Goal: Register for event/course

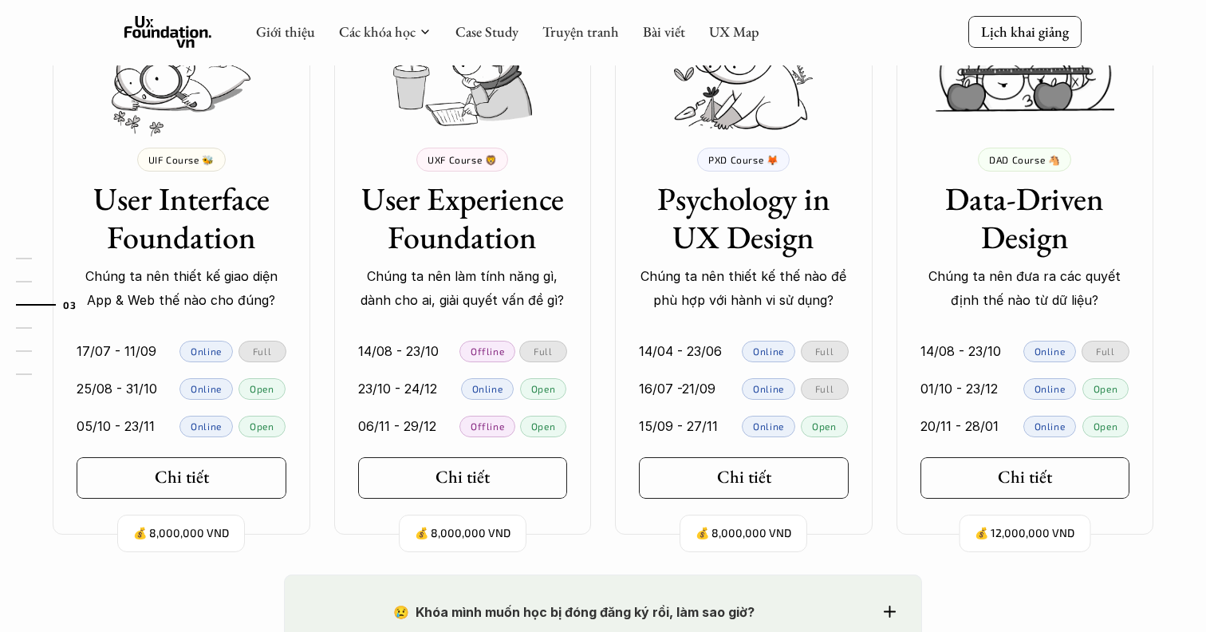
scroll to position [1516, 0]
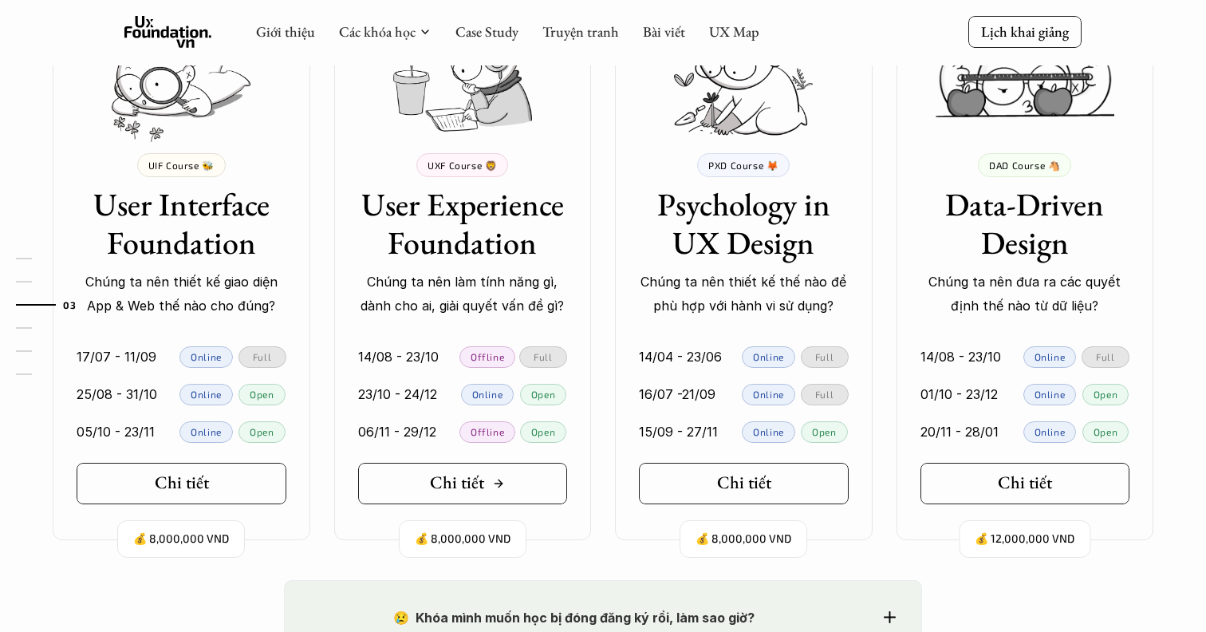
click at [415, 483] on link "Chi tiết" at bounding box center [463, 483] width 210 height 41
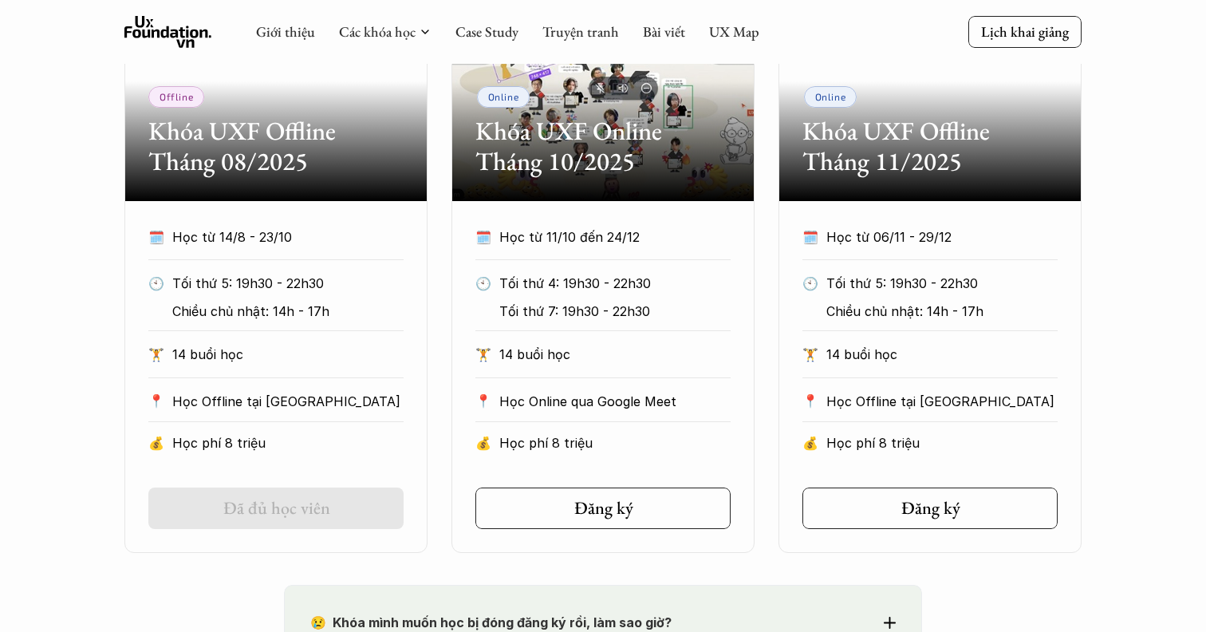
scroll to position [828, 0]
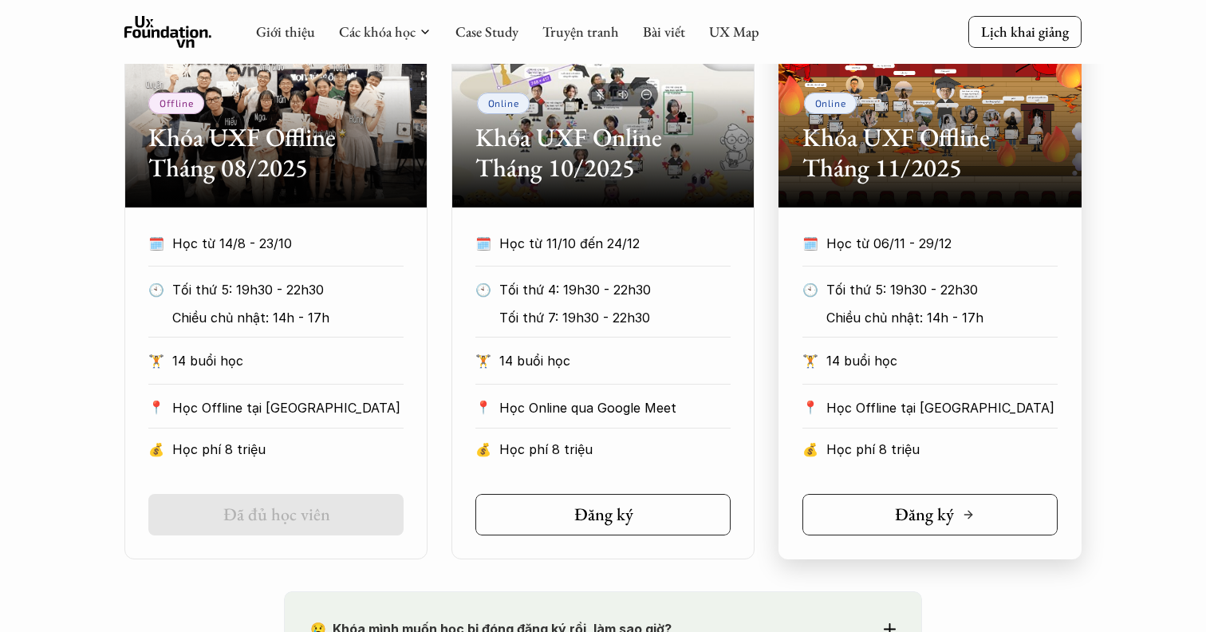
click at [902, 522] on h5 "Đăng ký" at bounding box center [924, 514] width 59 height 21
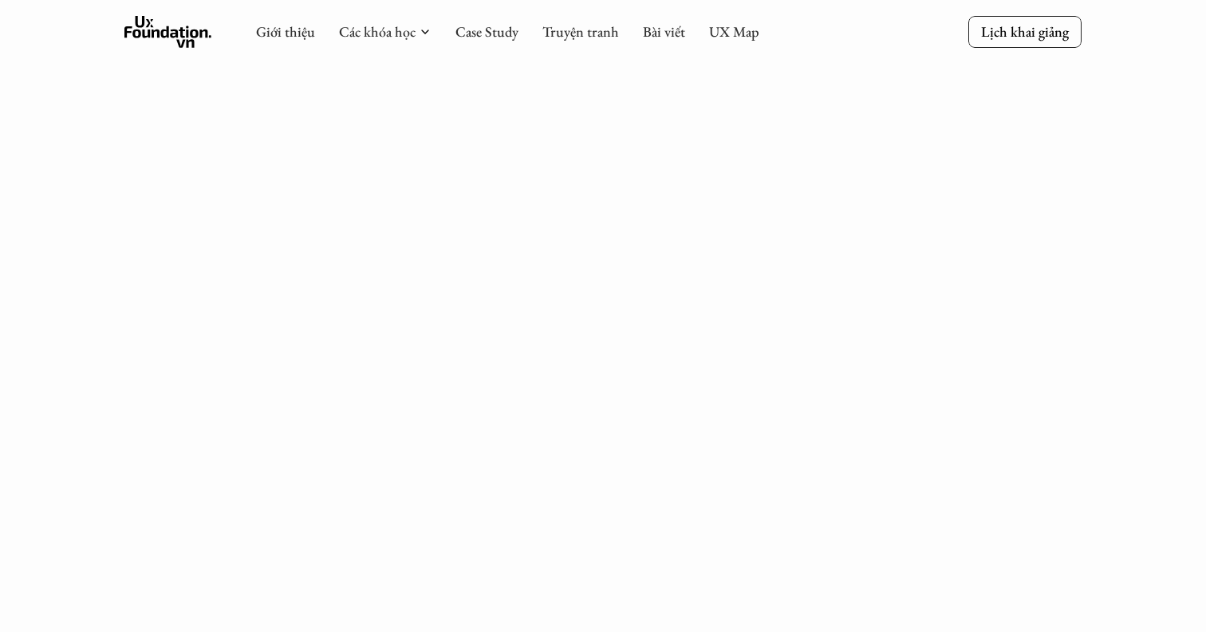
scroll to position [2357, 0]
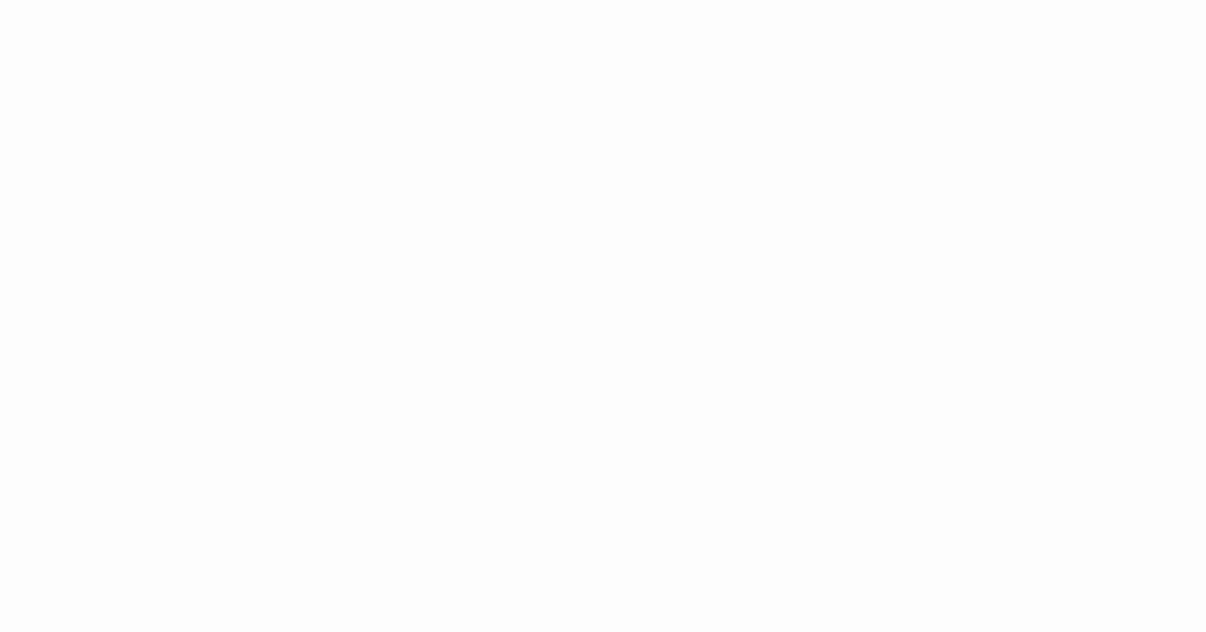
scroll to position [791, 0]
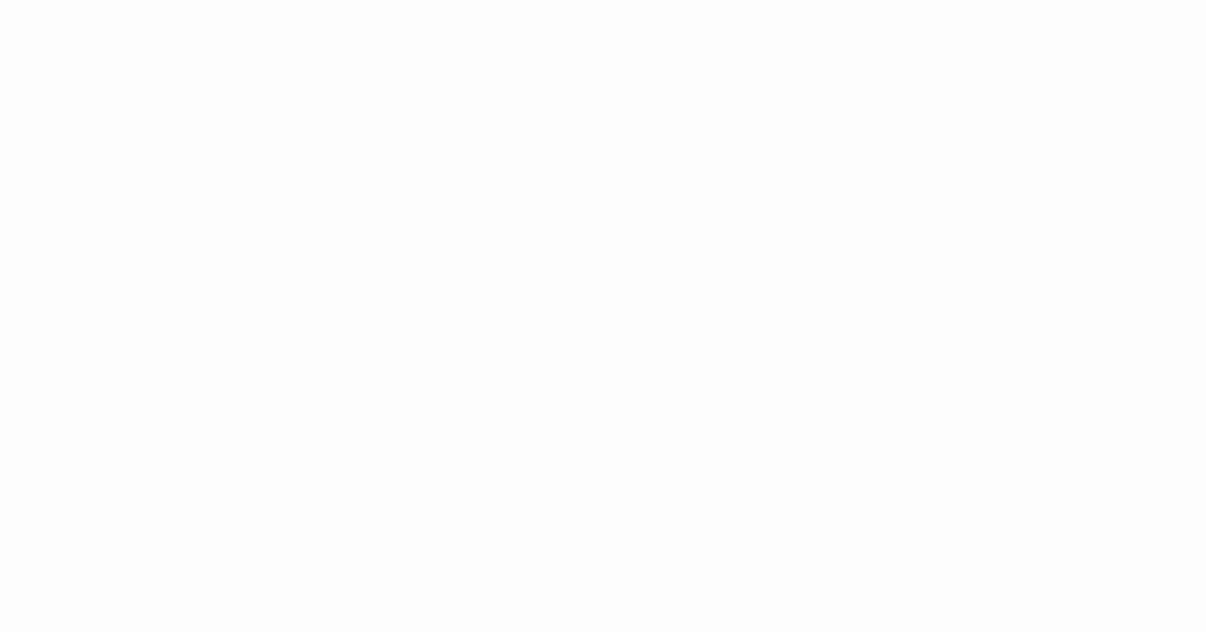
click at [218, 455] on div "Giới thiệu Các khóa học Case Study Truyện tranh Bài viết UX Map Lịch khai giảng…" at bounding box center [603, 582] width 1206 height 3380
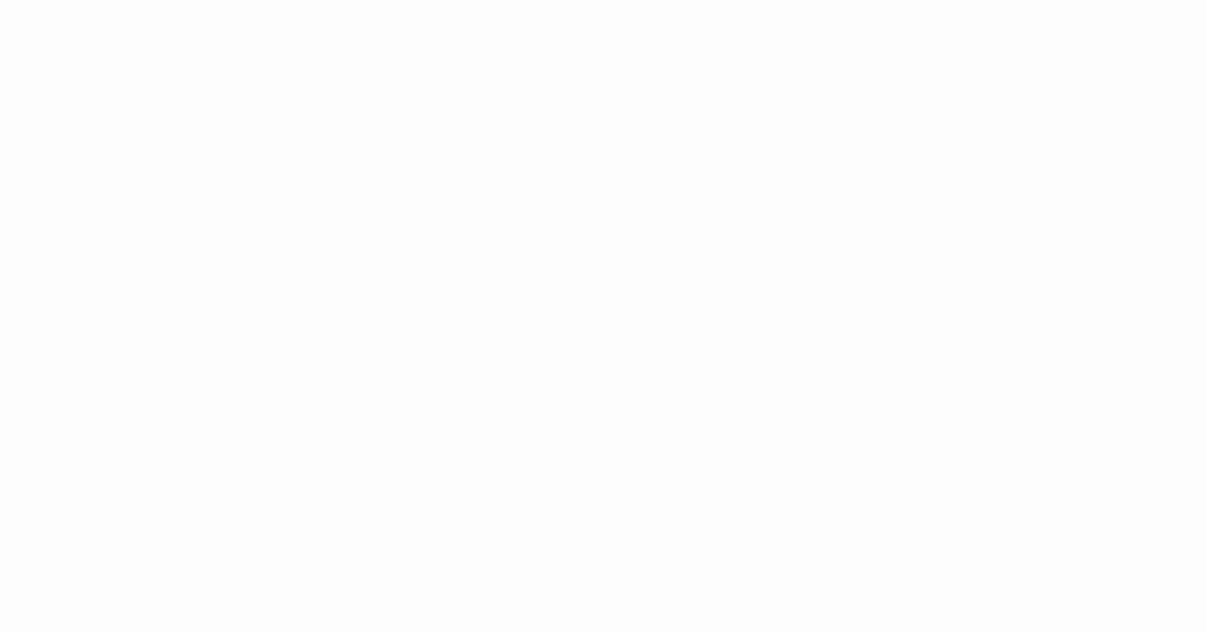
scroll to position [1329, 0]
click at [955, 345] on div "Giới thiệu Các khóa học Case Study Truyện tranh Bài viết UX Map Lịch khai giảng…" at bounding box center [603, 361] width 1206 height 3380
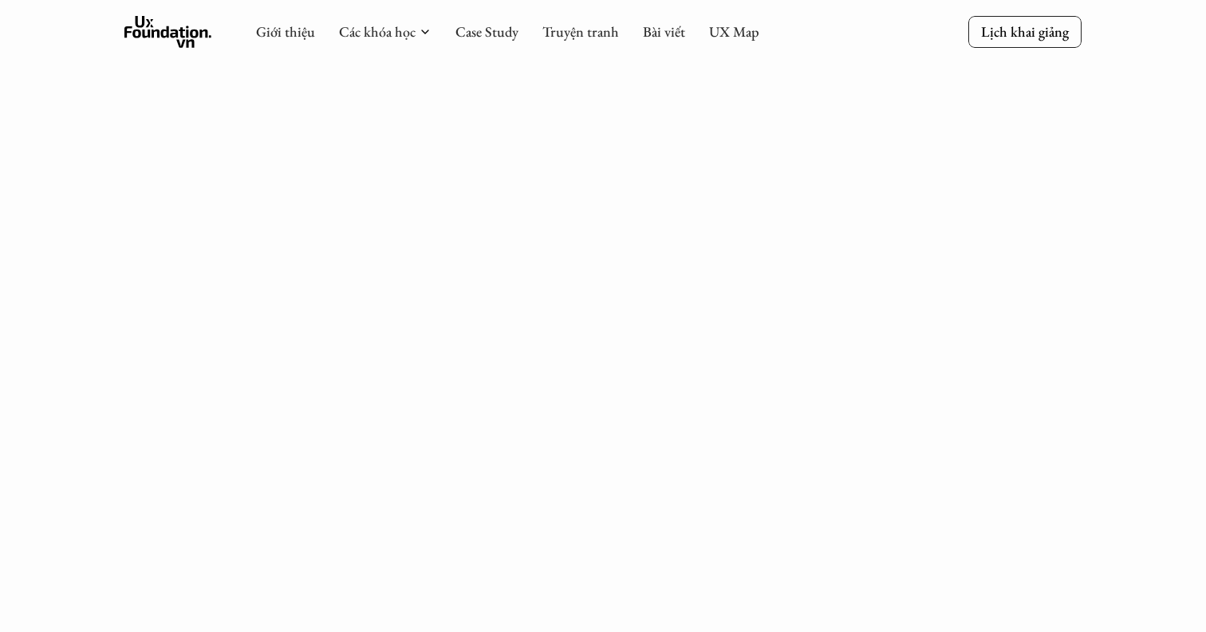
scroll to position [186, 0]
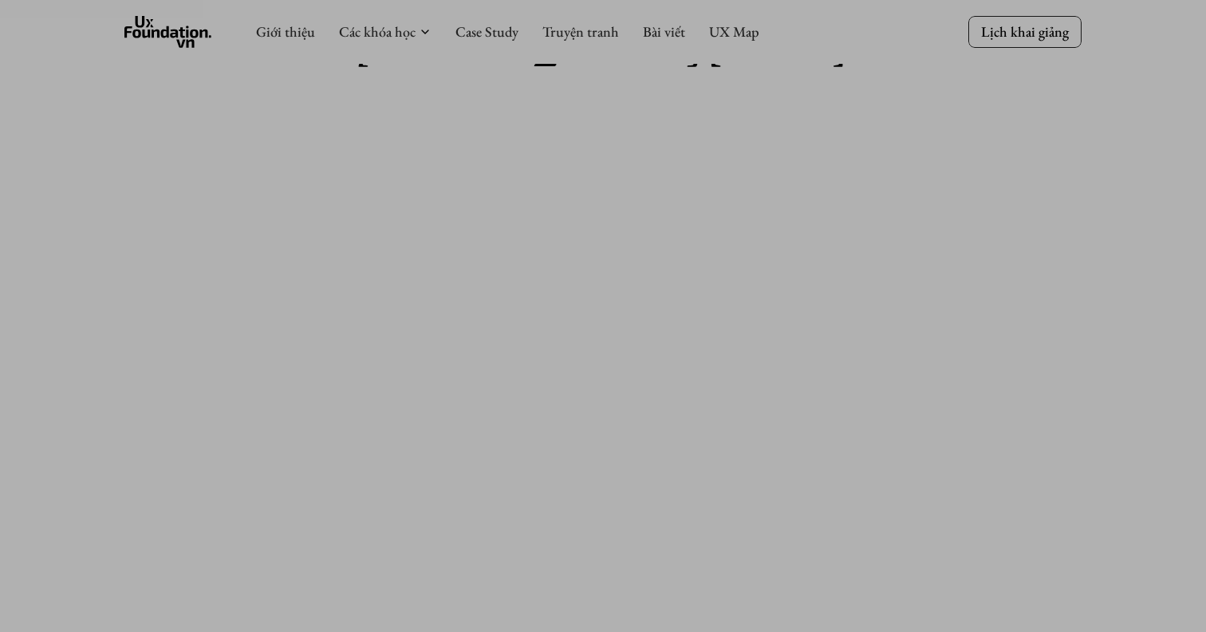
click at [114, 13] on div "0 X 0" at bounding box center [603, 632] width 1206 height 1636
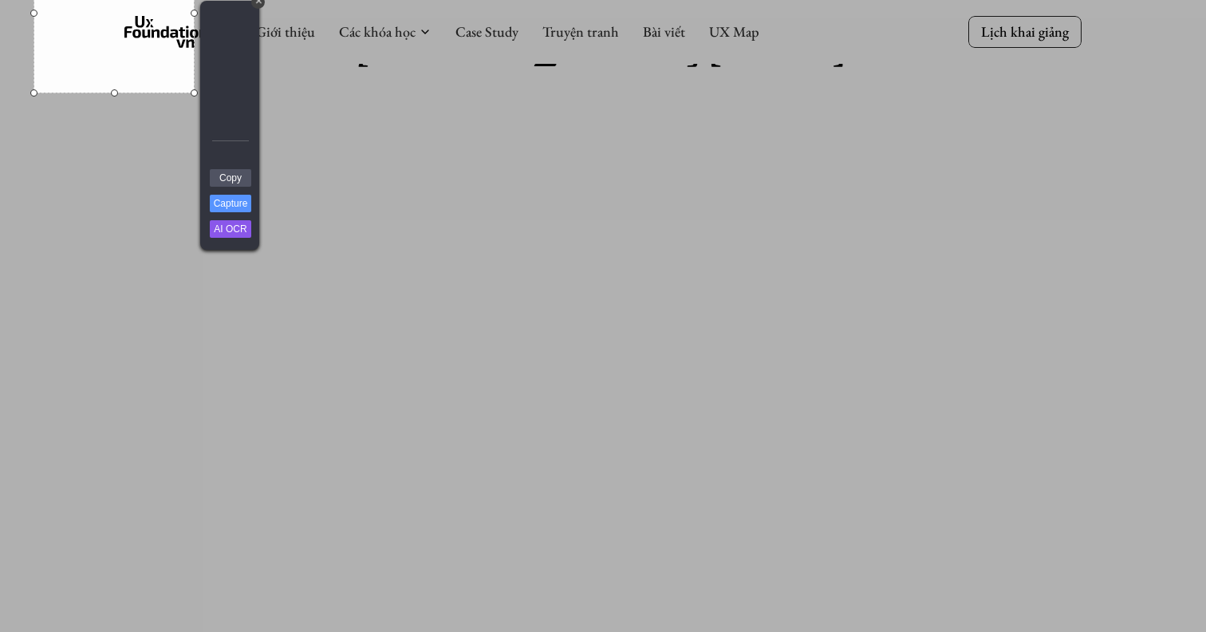
click at [191, 91] on div at bounding box center [194, 92] width 7 height 7
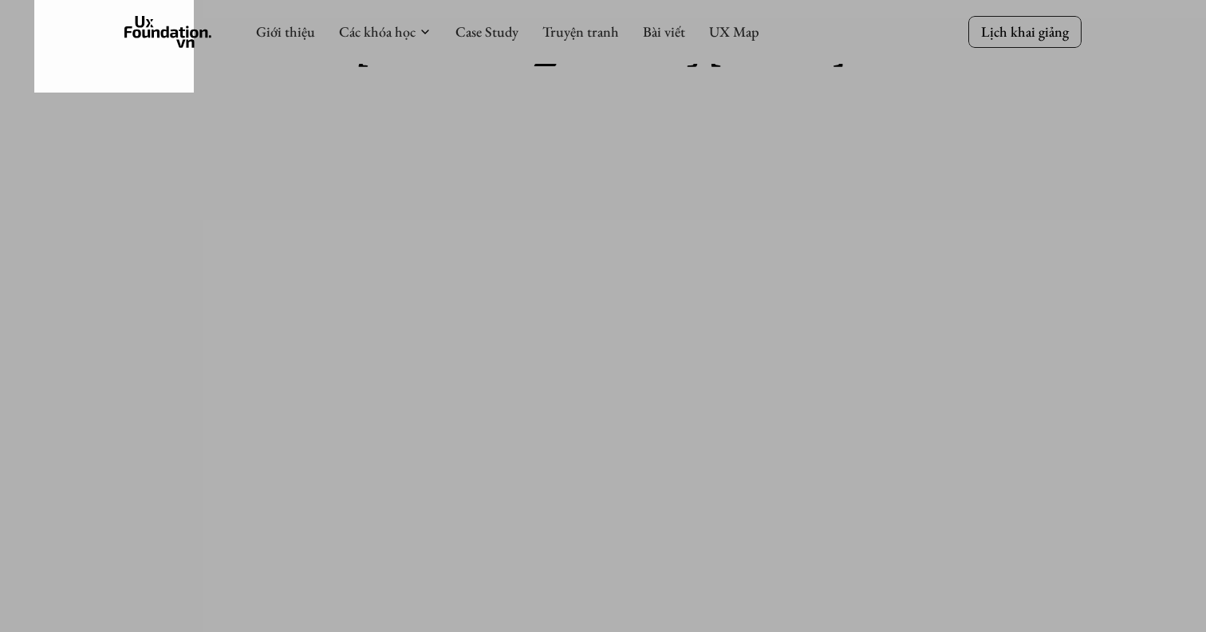
scroll to position [119, 0]
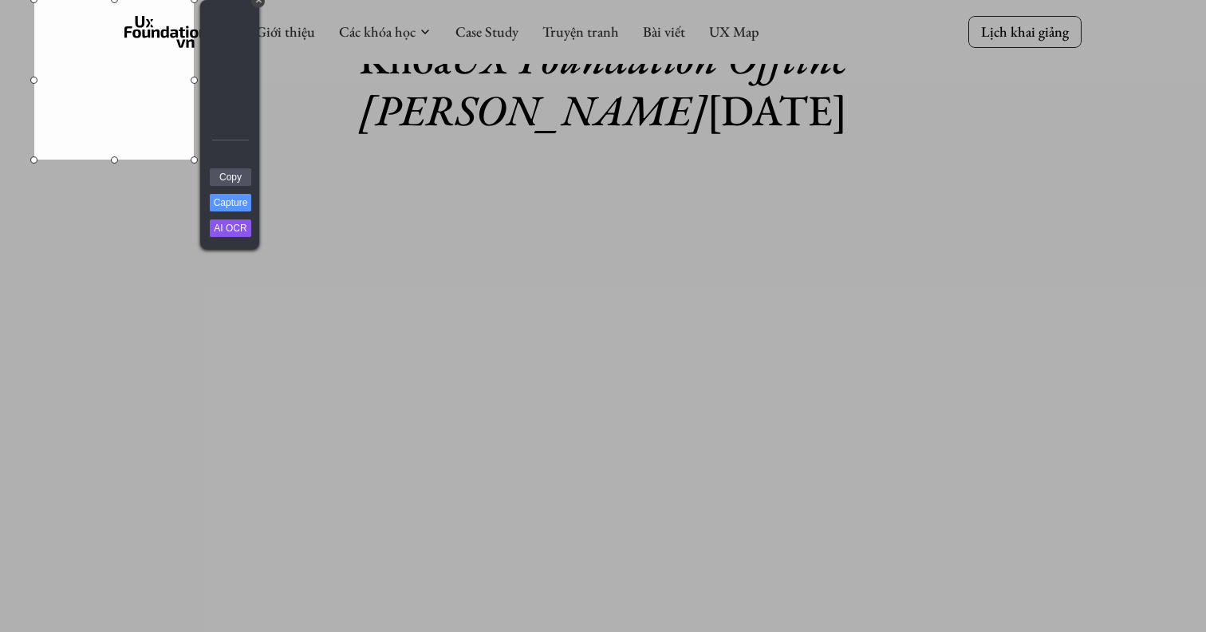
click at [258, 3] on div "+" at bounding box center [258, 1] width 14 height 14
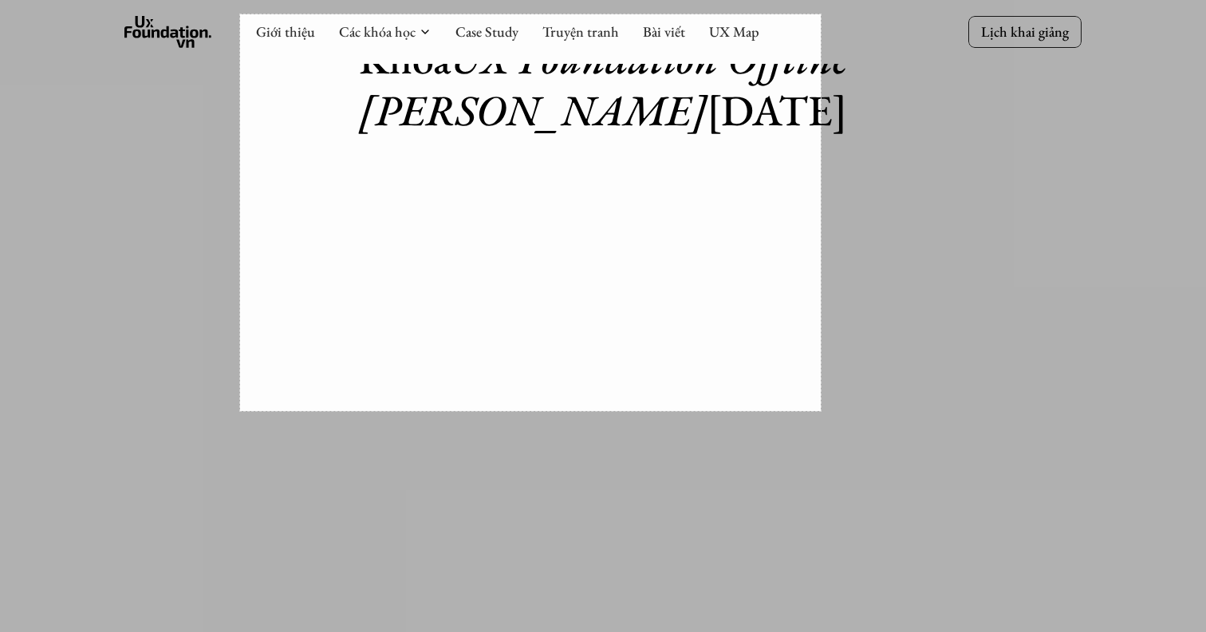
drag, startPoint x: 240, startPoint y: 14, endPoint x: 821, endPoint y: 411, distance: 703.3
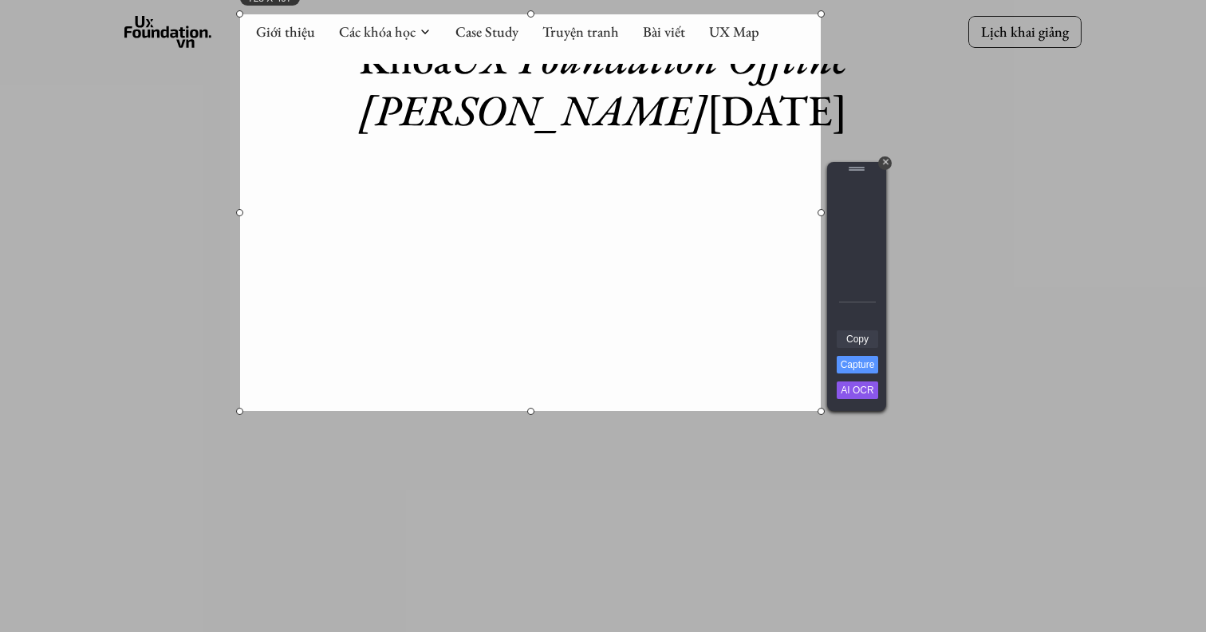
click at [856, 340] on link "Copy" at bounding box center [857, 339] width 41 height 18
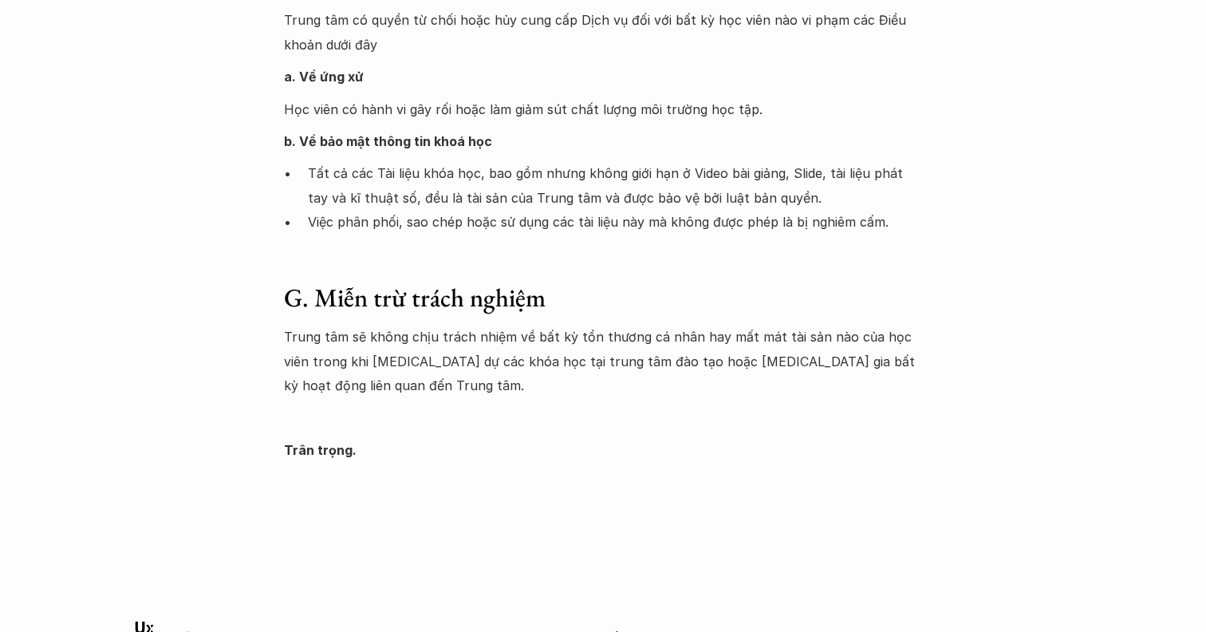
scroll to position [2575, 0]
